Goal: Information Seeking & Learning: Learn about a topic

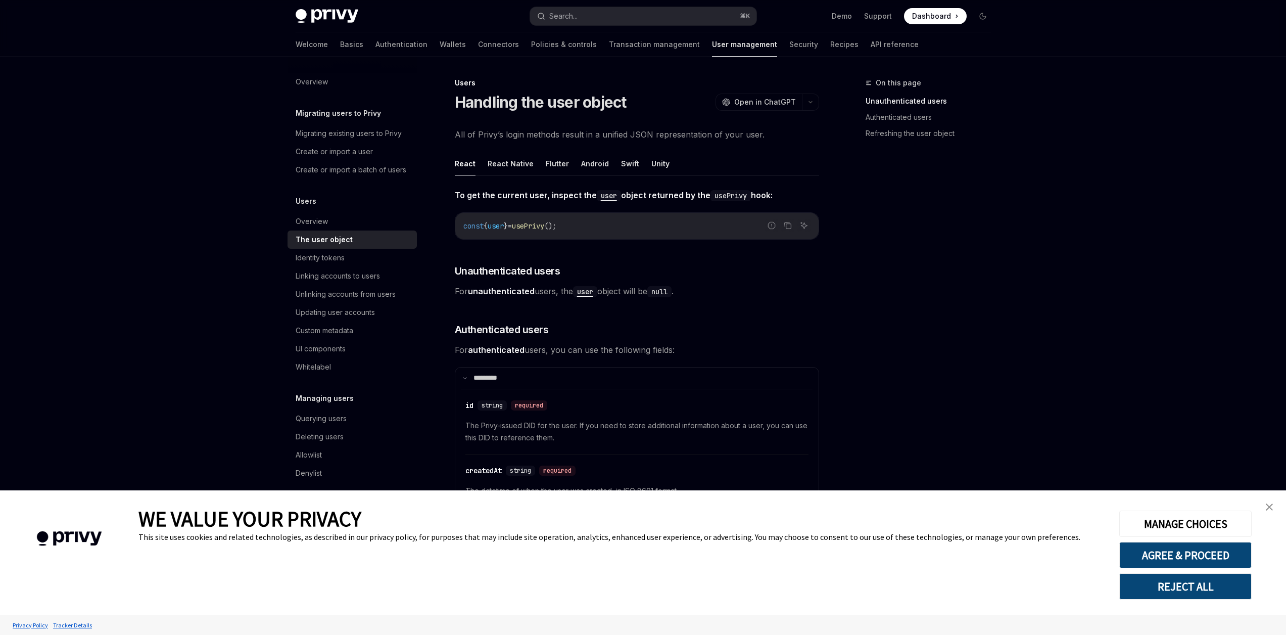
type textarea "*"
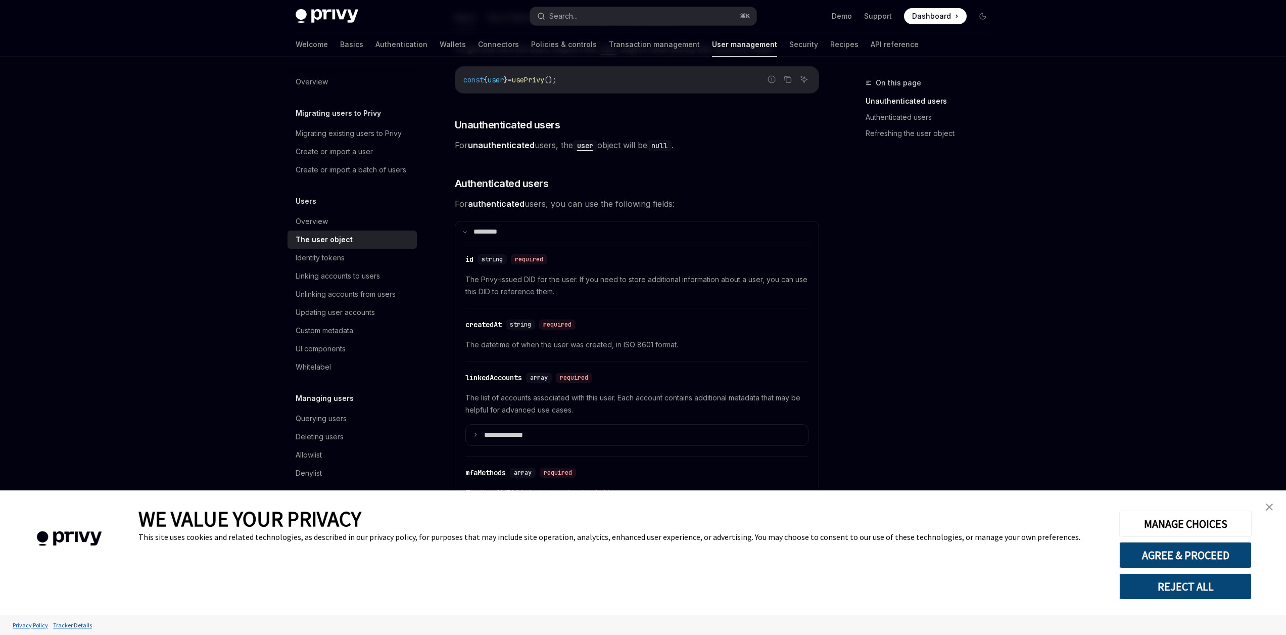
click at [1264, 508] on link "close banner" at bounding box center [1269, 507] width 20 height 20
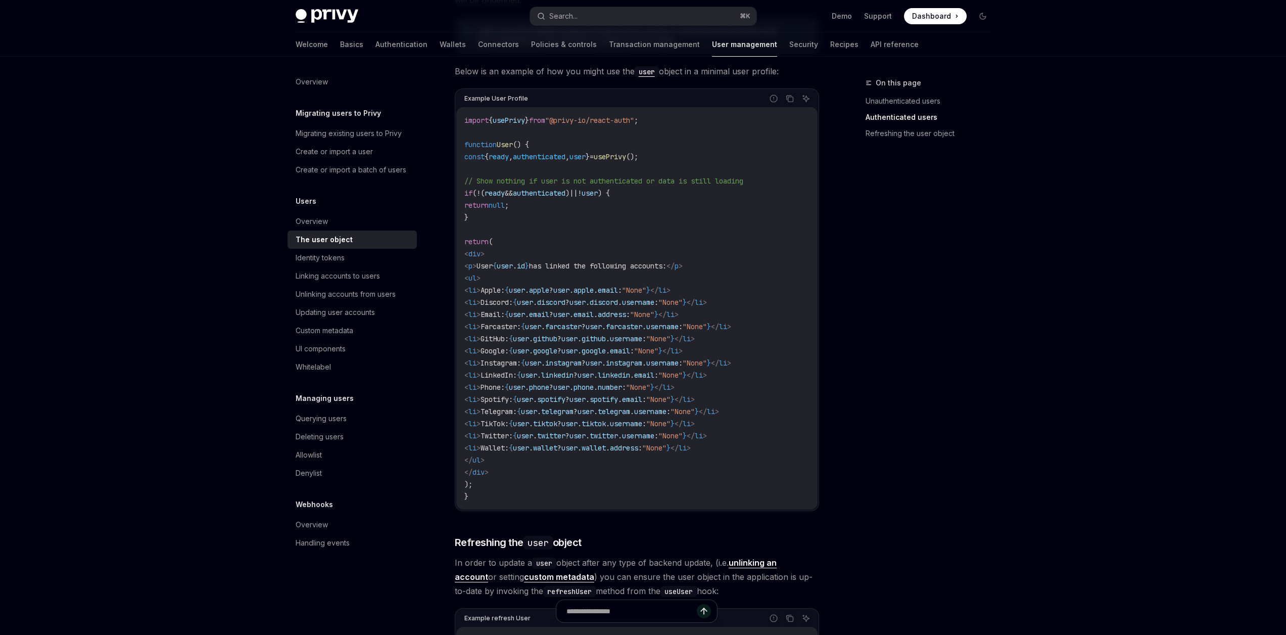
scroll to position [1196, 0]
